Goal: Task Accomplishment & Management: Complete application form

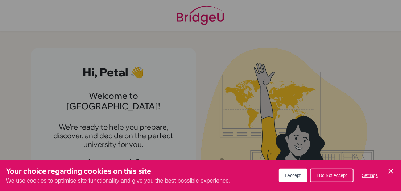
scroll to position [16, 0]
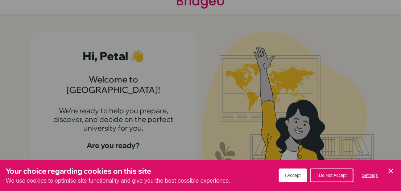
click at [389, 171] on icon "Cookie Control Close Icon" at bounding box center [390, 171] width 9 height 9
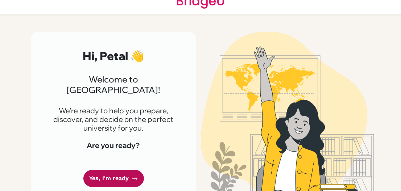
click at [119, 174] on link "Yes, I'm ready" at bounding box center [113, 178] width 60 height 17
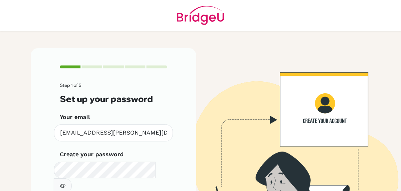
scroll to position [61, 0]
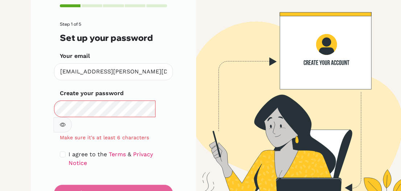
click at [72, 117] on button "button" at bounding box center [63, 124] width 18 height 15
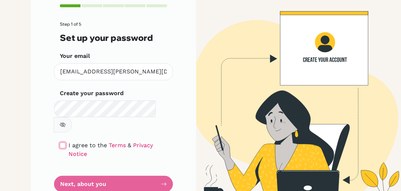
click at [60, 143] on input "checkbox" at bounding box center [63, 146] width 6 height 6
checkbox input "true"
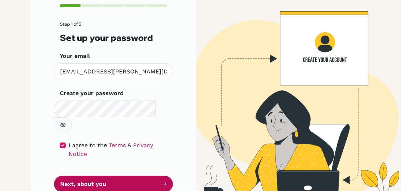
click at [117, 176] on button "Next, about you" at bounding box center [113, 184] width 119 height 17
